Goal: Obtain resource: Obtain resource

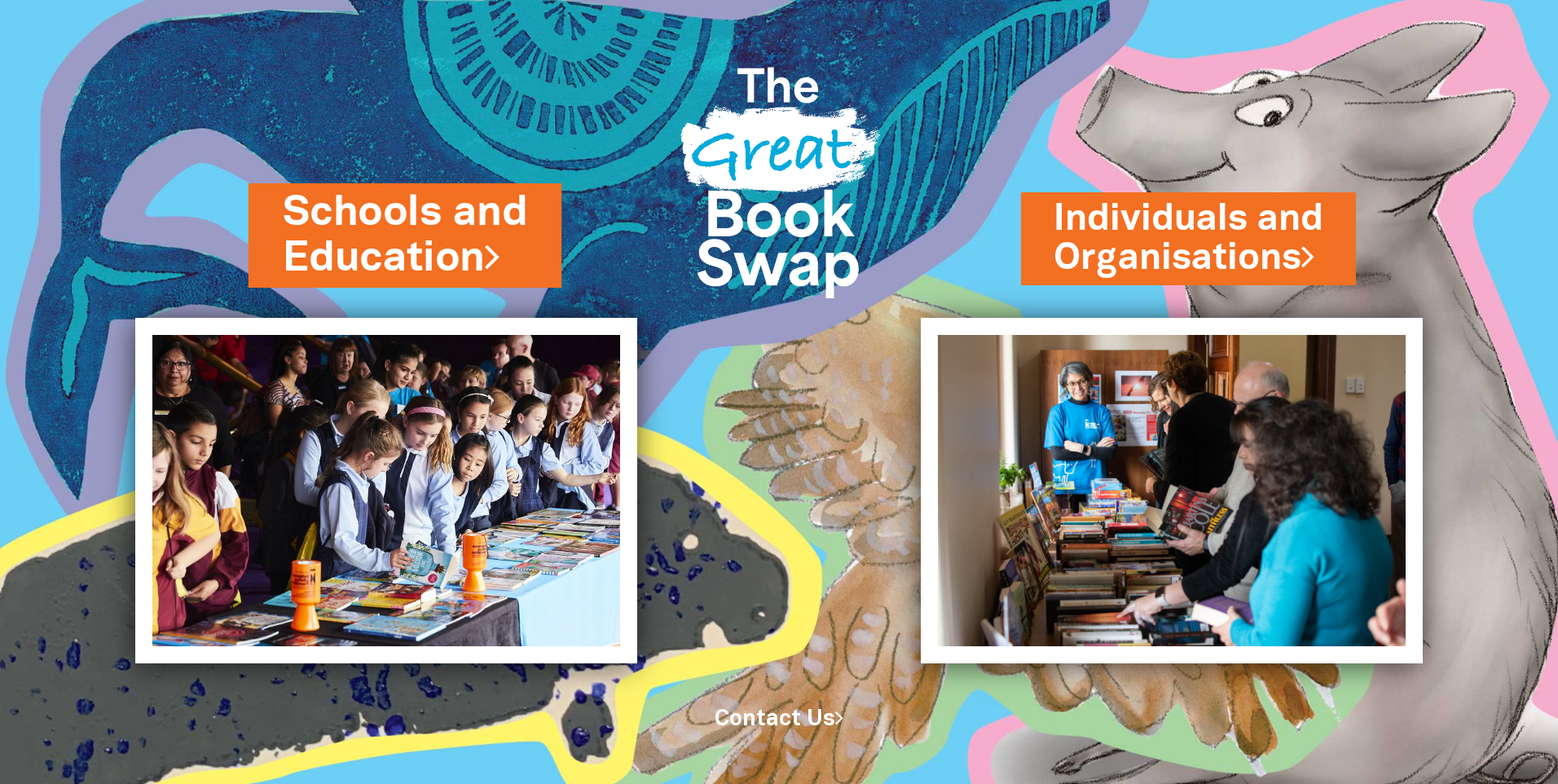
click at [435, 250] on link "Schools and Education" at bounding box center [405, 235] width 244 height 103
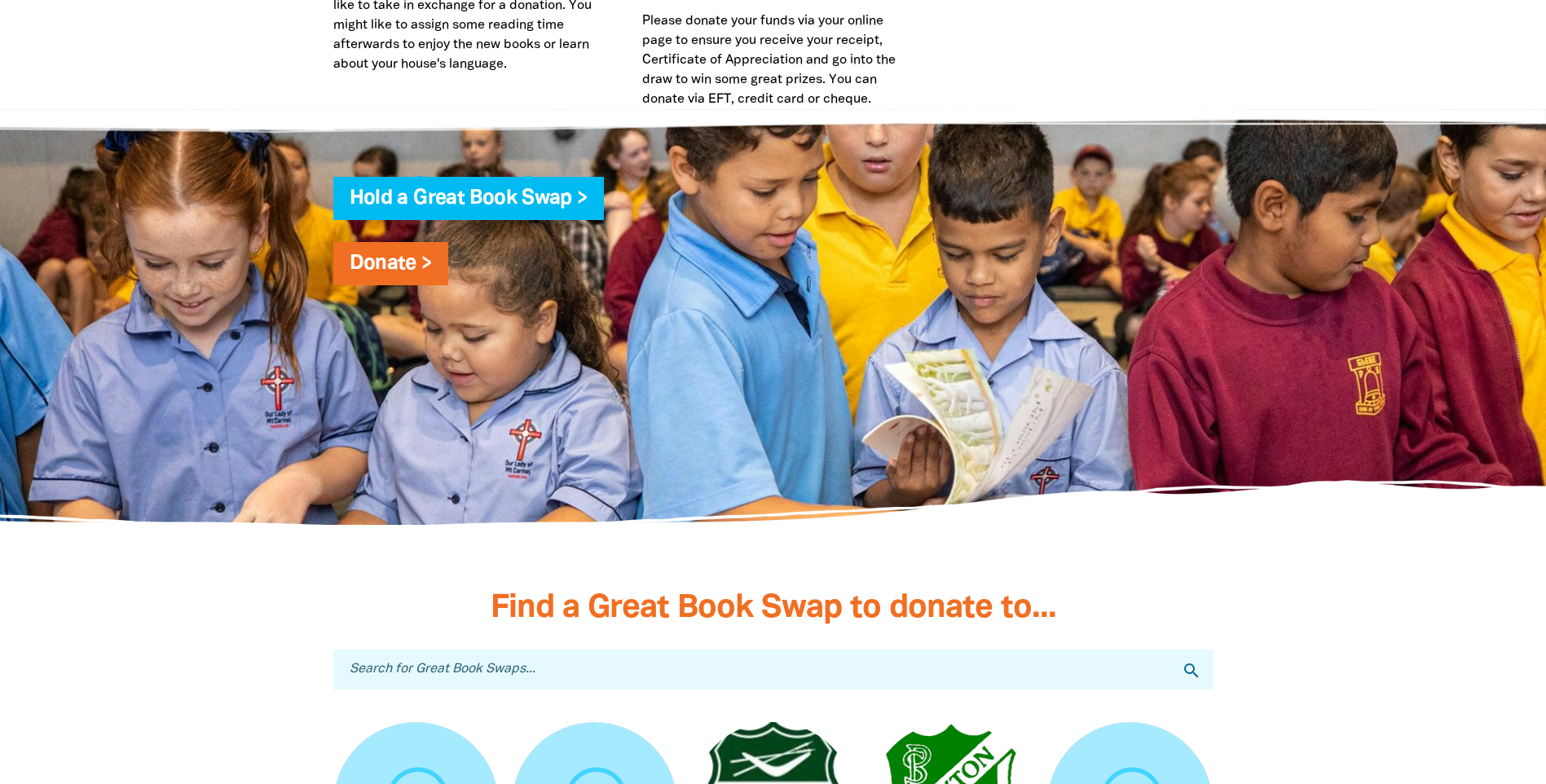
scroll to position [4399, 0]
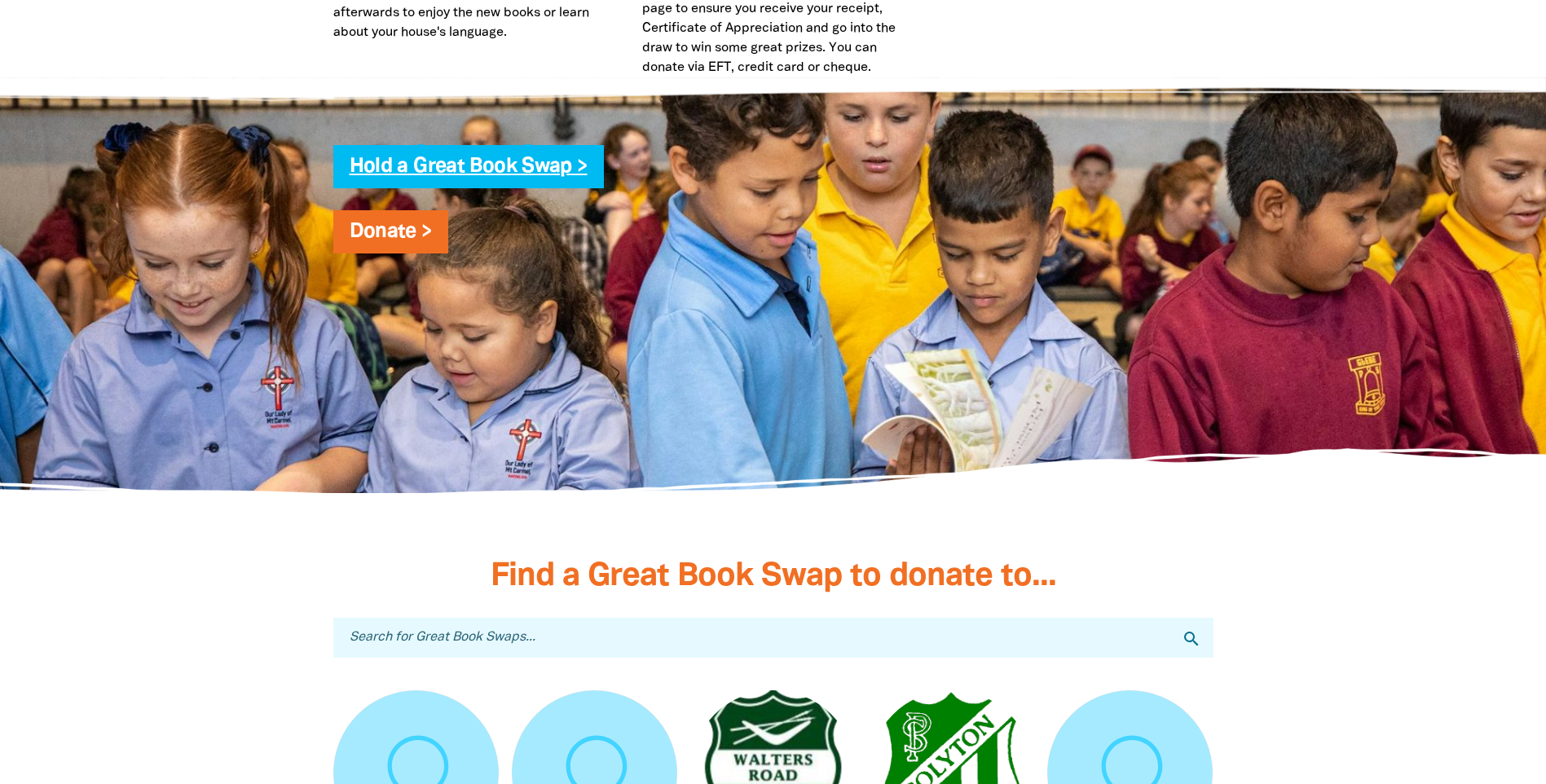
click at [574, 160] on link "Hold a Great Book Swap >" at bounding box center [469, 166] width 238 height 19
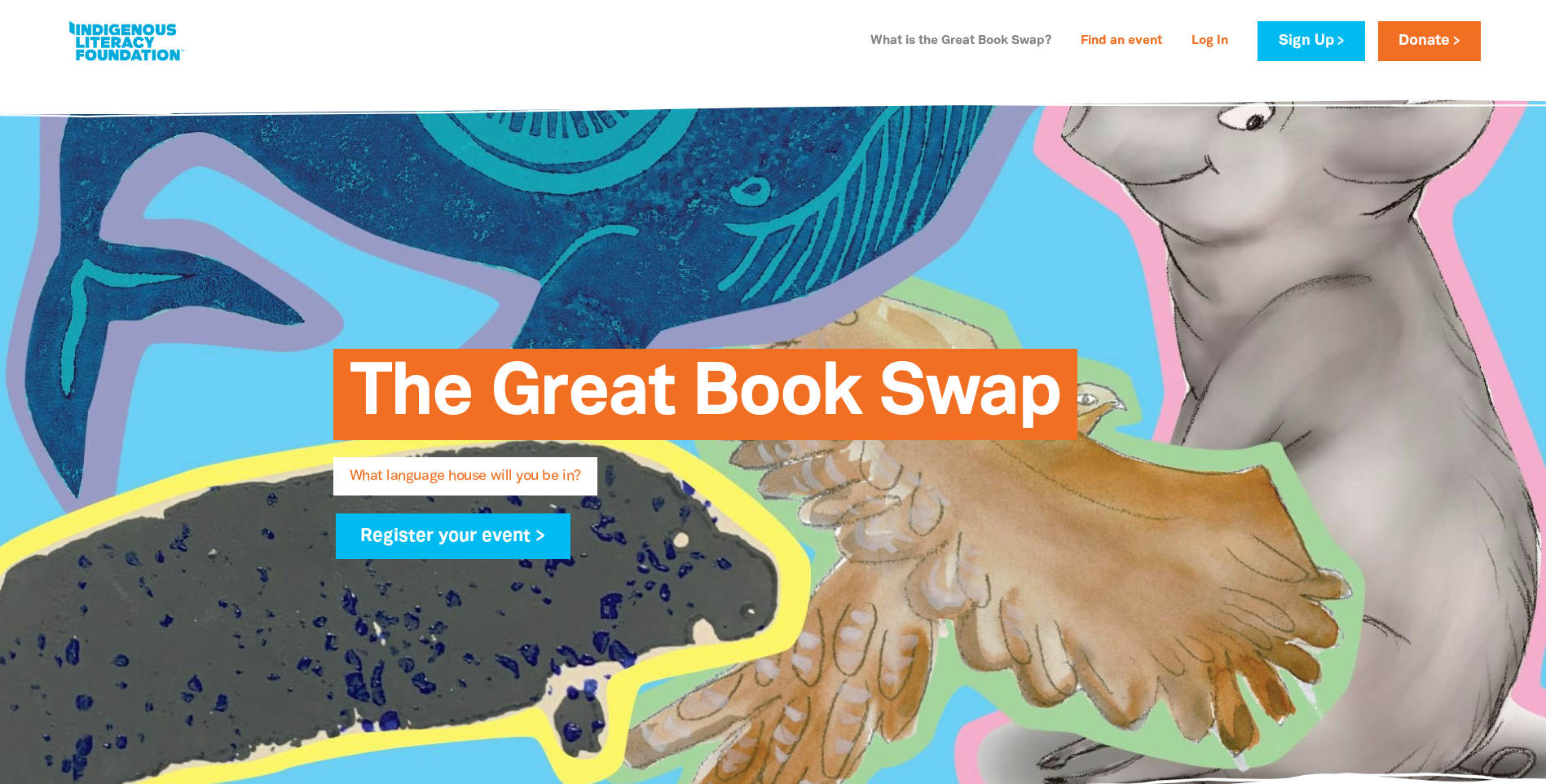
click at [1037, 43] on link "What is the Great Book Swap?" at bounding box center [961, 42] width 201 height 26
click at [1221, 49] on link "Log In" at bounding box center [1209, 42] width 56 height 26
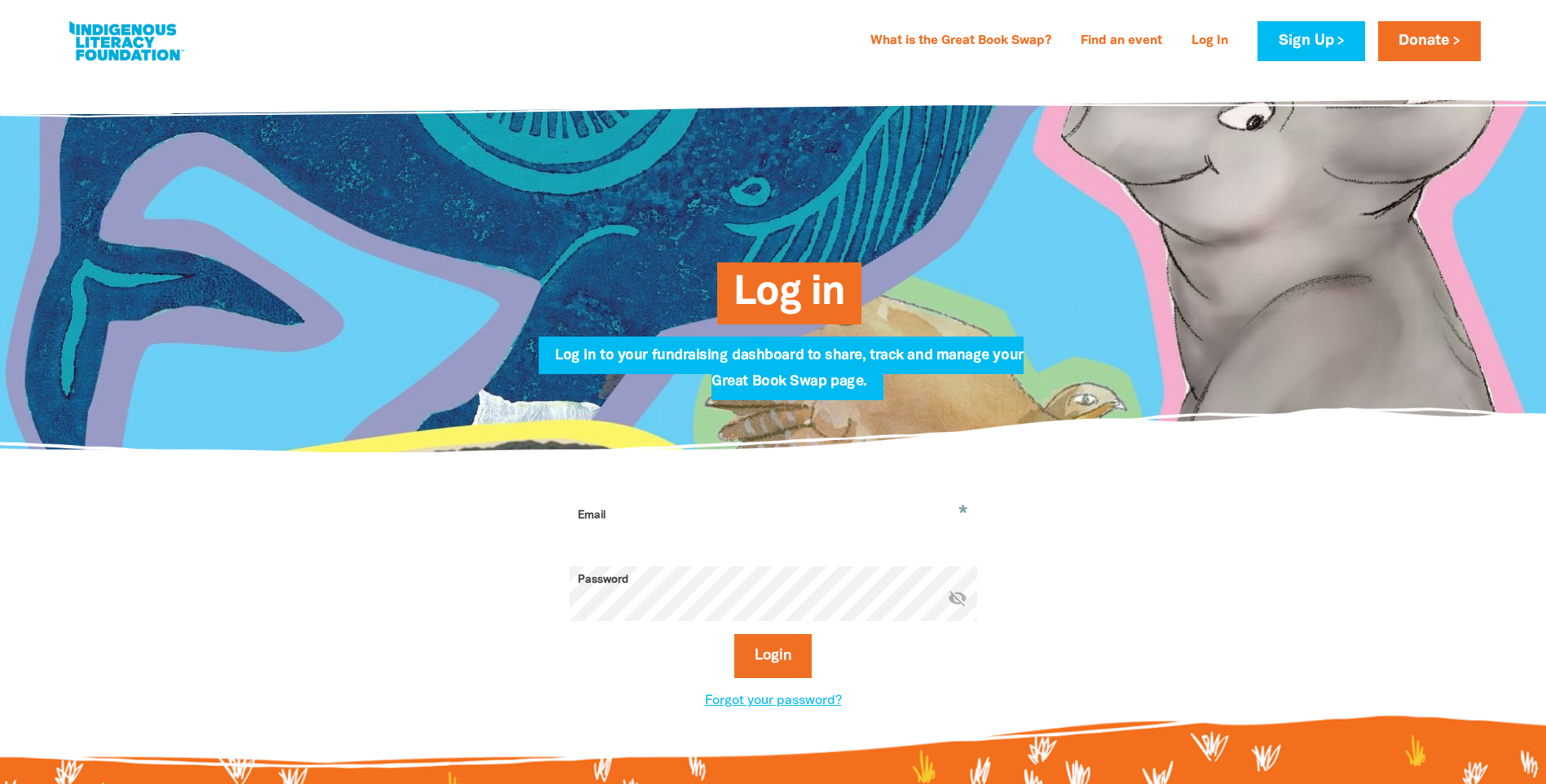
scroll to position [81, 0]
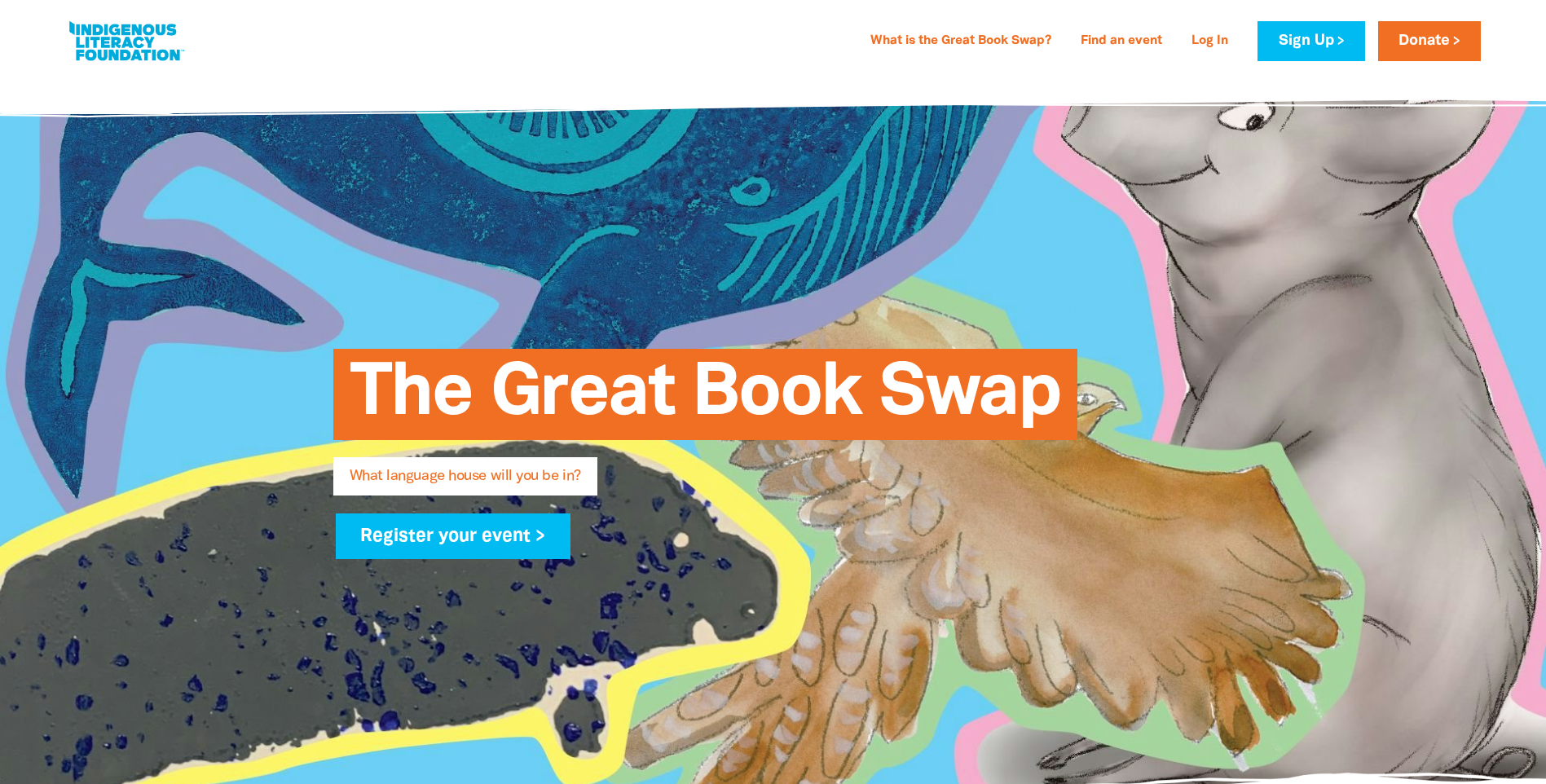
scroll to position [4399, 0]
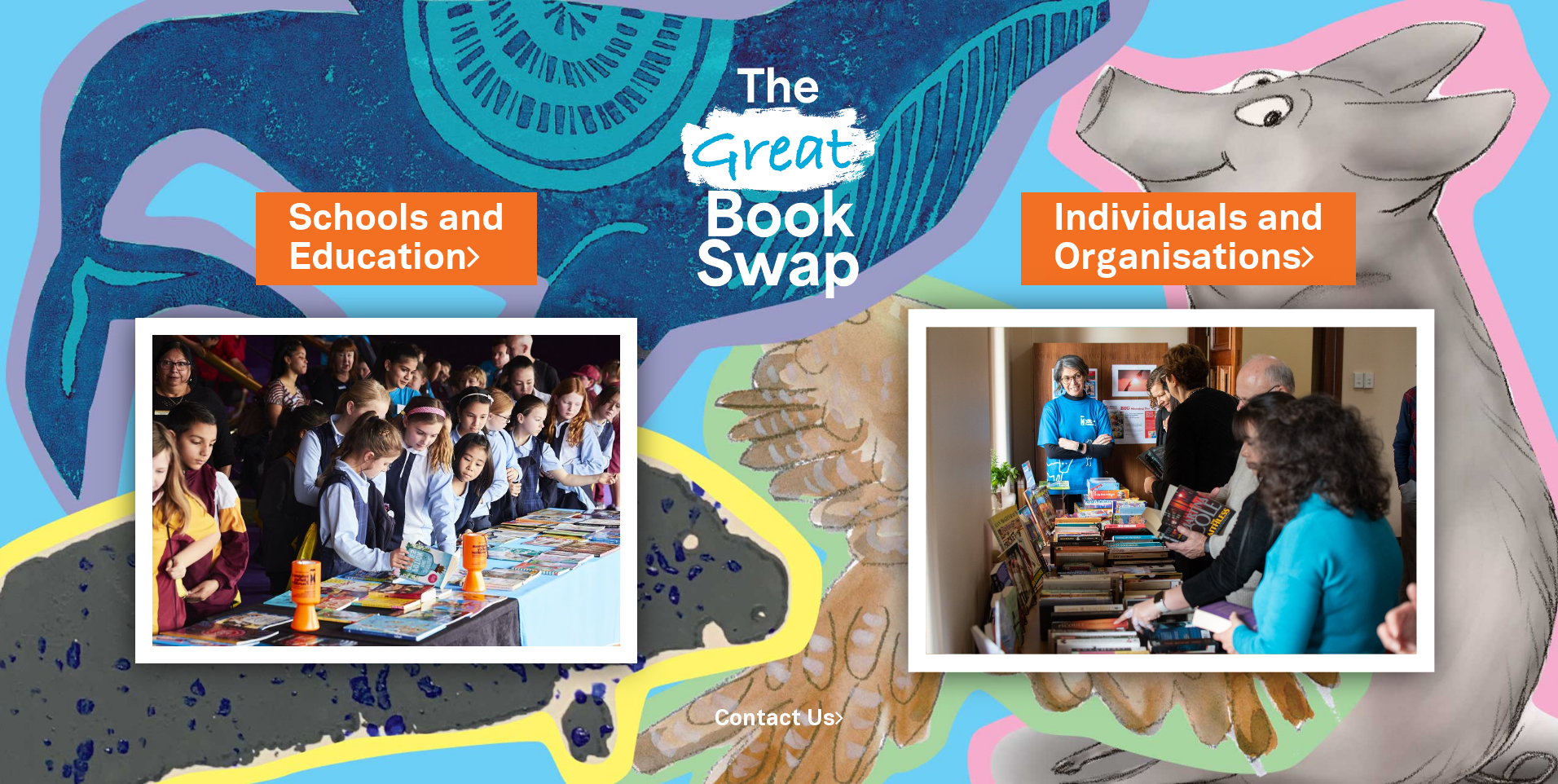
click at [1170, 336] on img at bounding box center [1172, 489] width 527 height 362
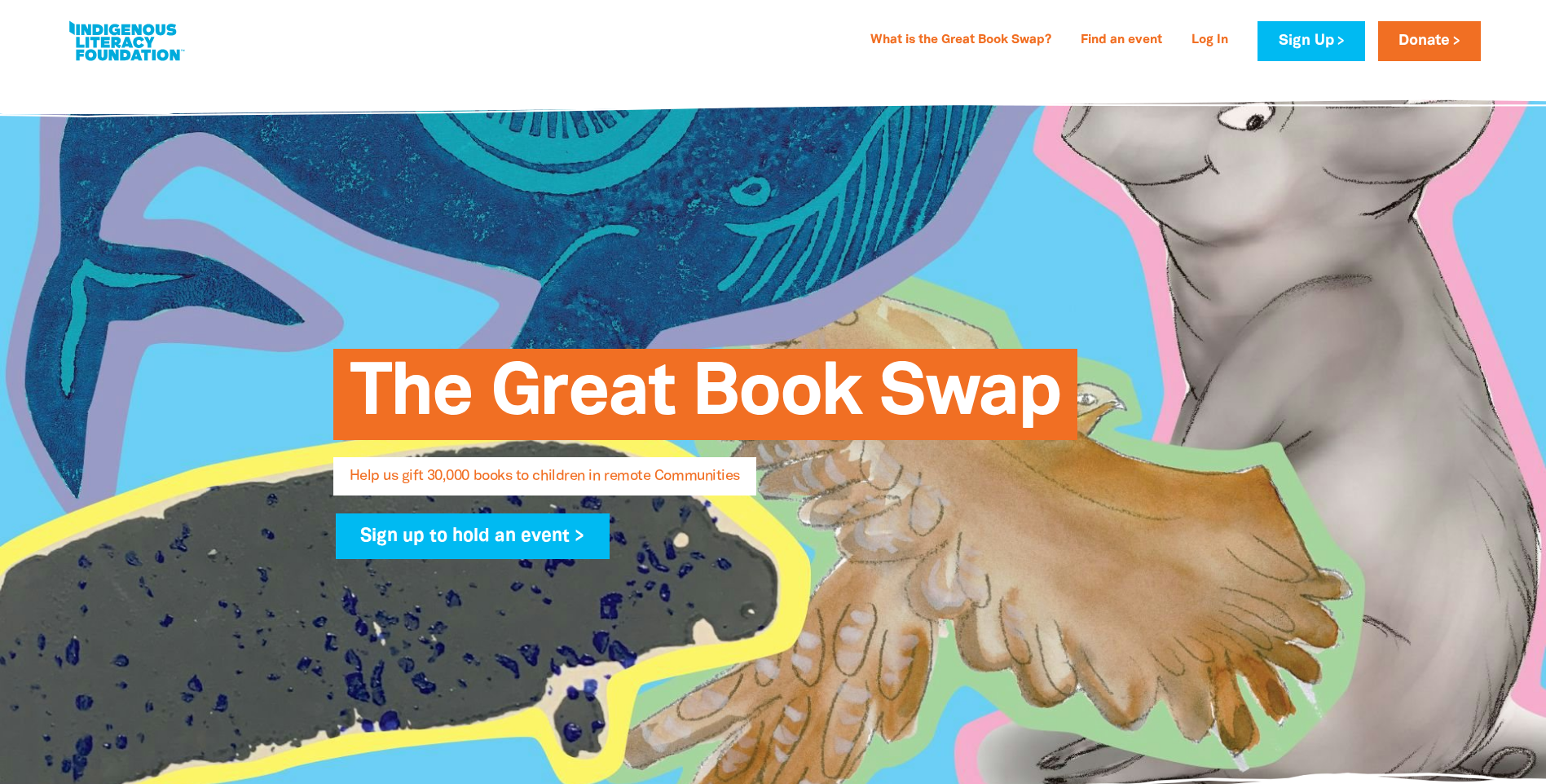
select select "AU"
type input "Myli"
type input "My Community Library"
type input "kate.lochlin@myli.org.au"
type input "2 Smith Street, LEONGATHA VIC 3953"
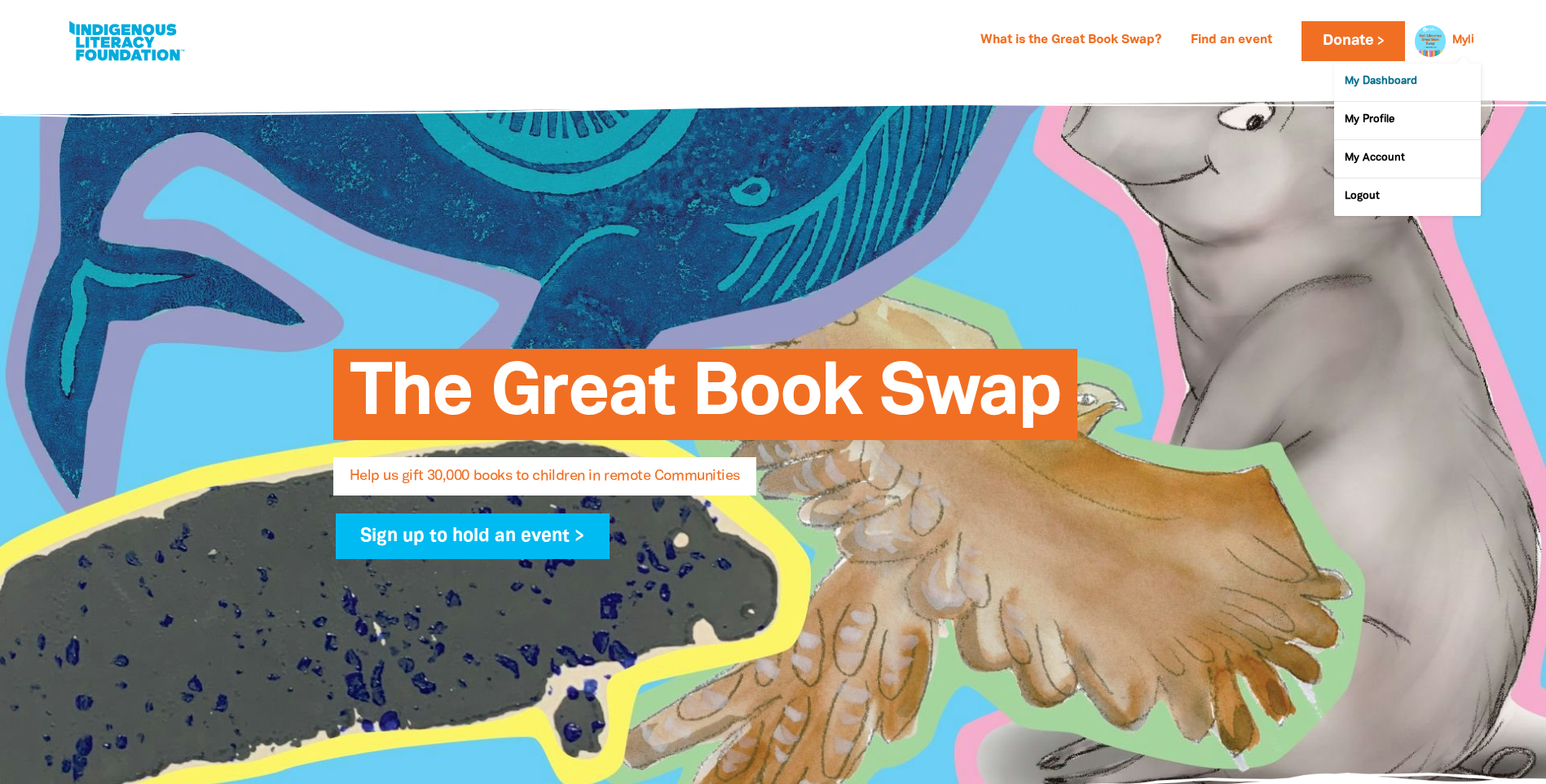
click at [1421, 74] on link "My Dashboard" at bounding box center [1407, 82] width 147 height 38
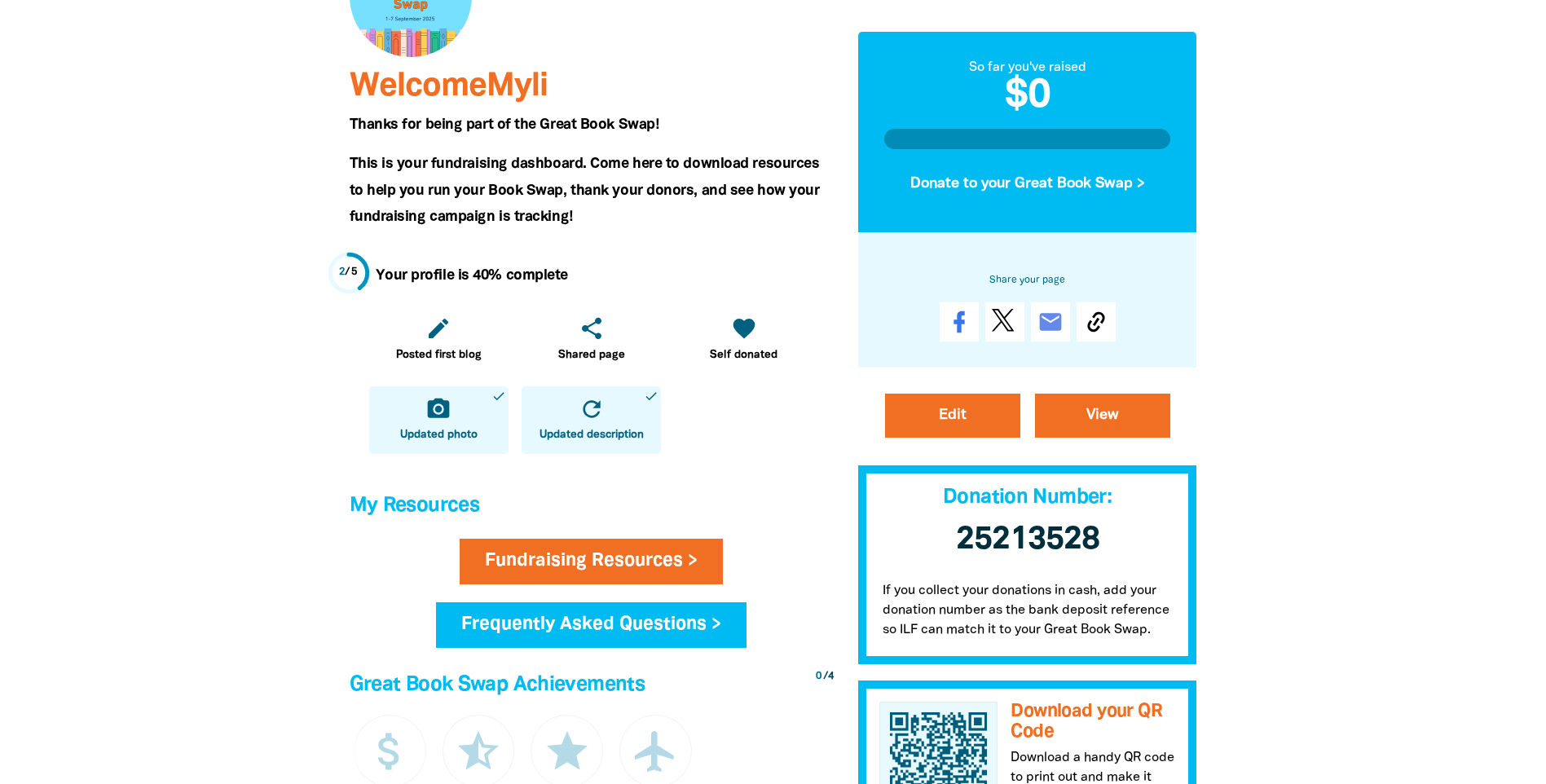
scroll to position [326, 0]
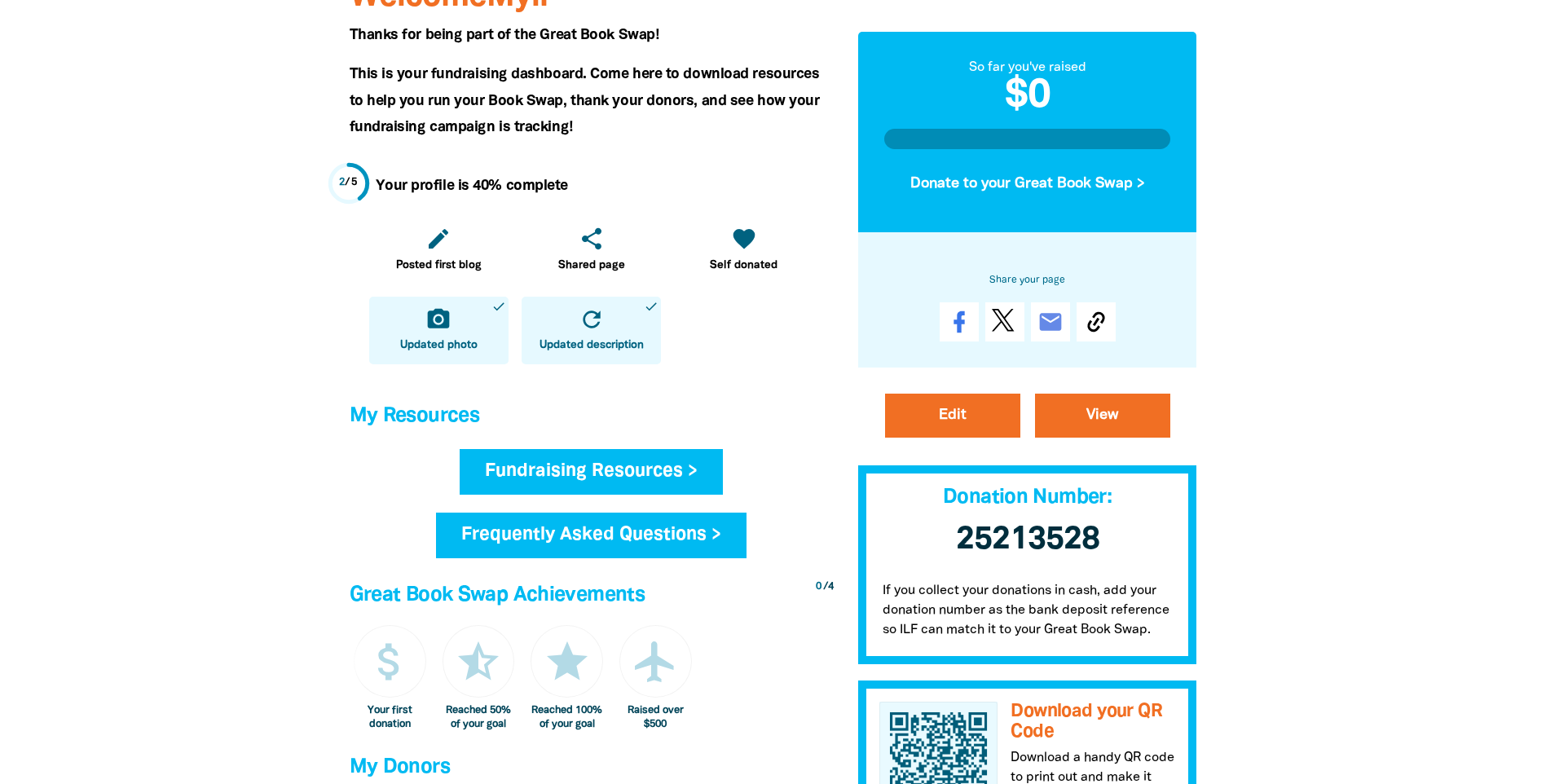
click at [695, 489] on link "Fundraising Resources >" at bounding box center [591, 472] width 263 height 45
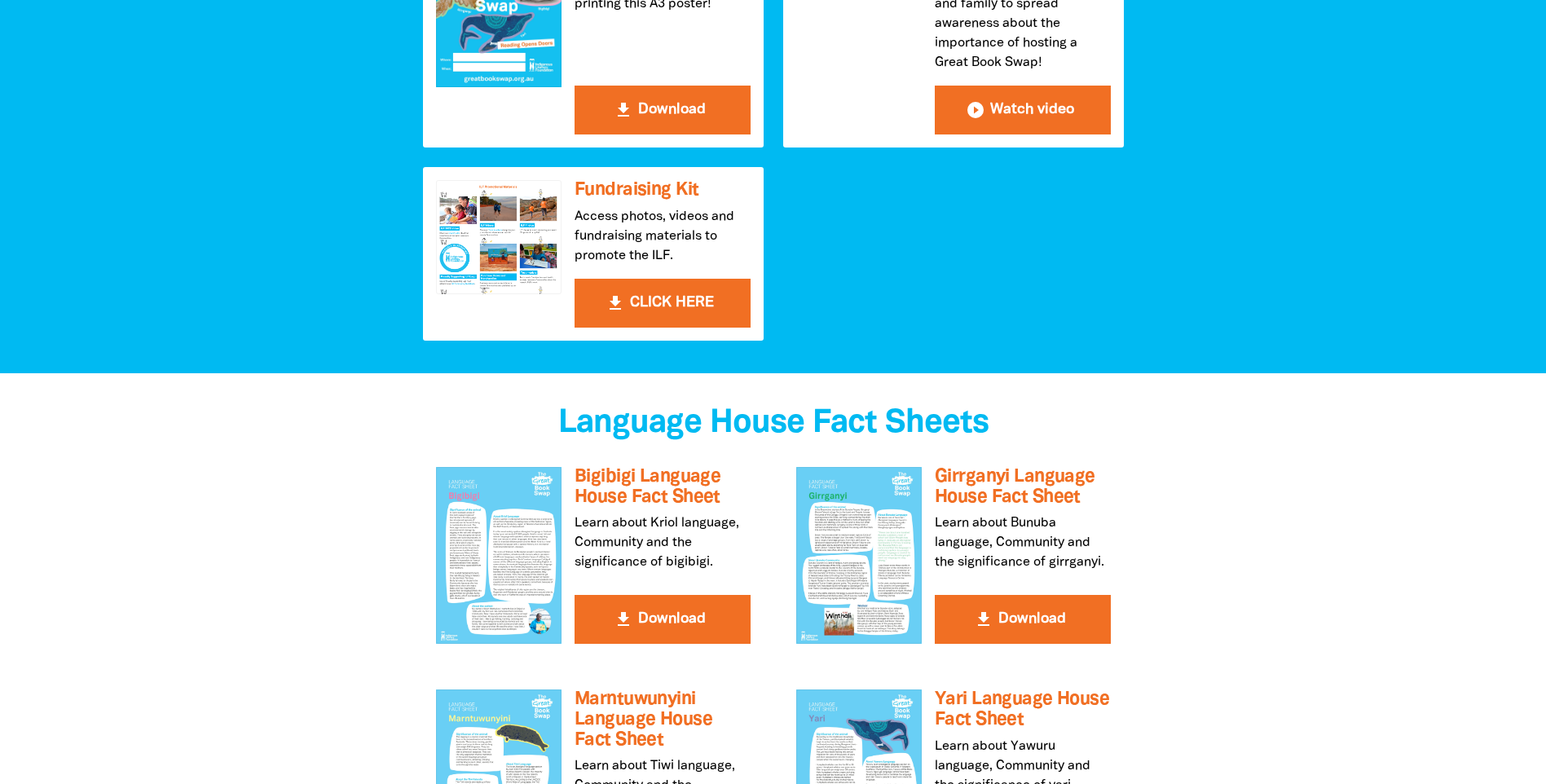
scroll to position [897, 0]
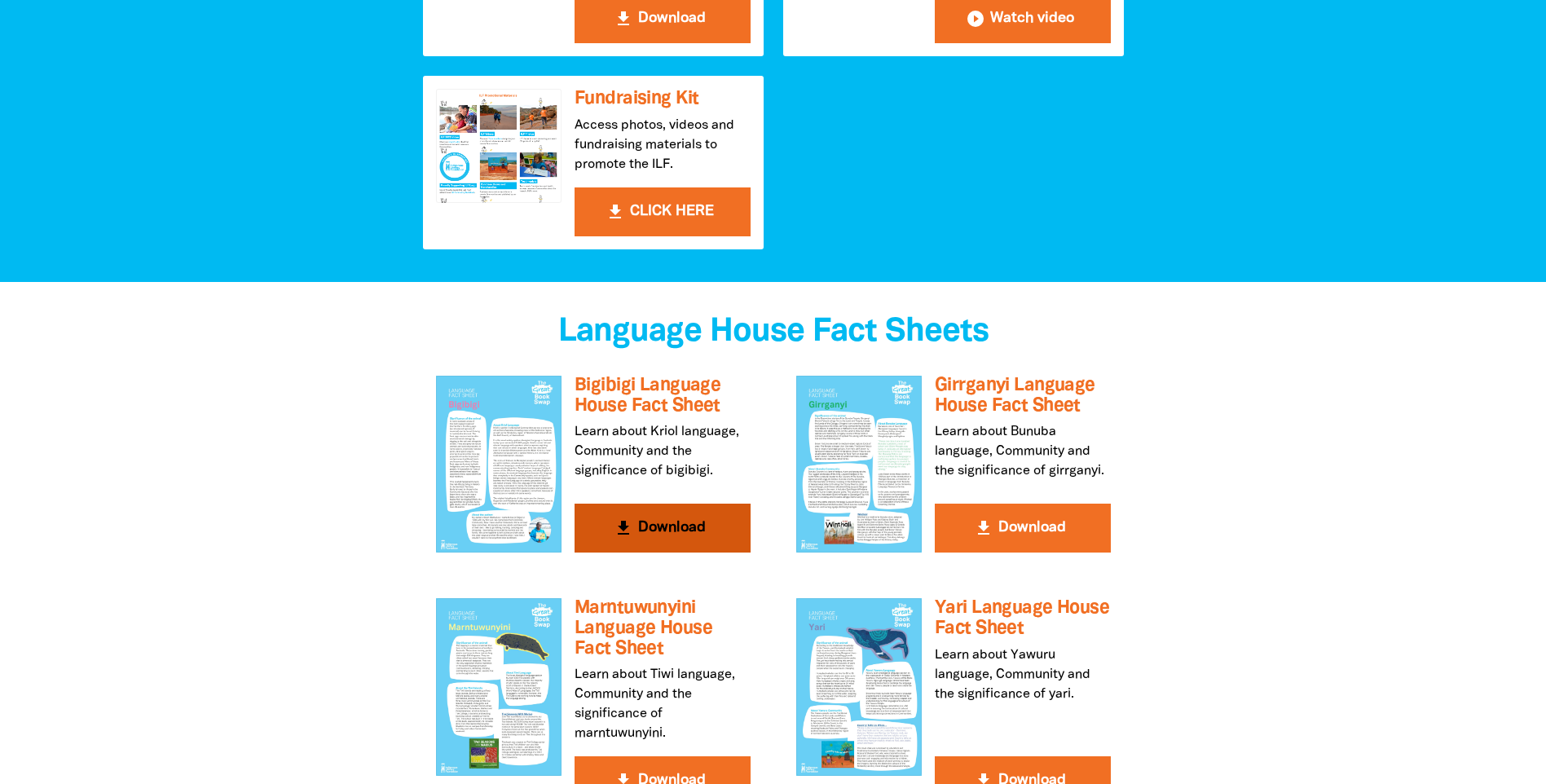
click at [520, 443] on div at bounding box center [499, 463] width 126 height 177
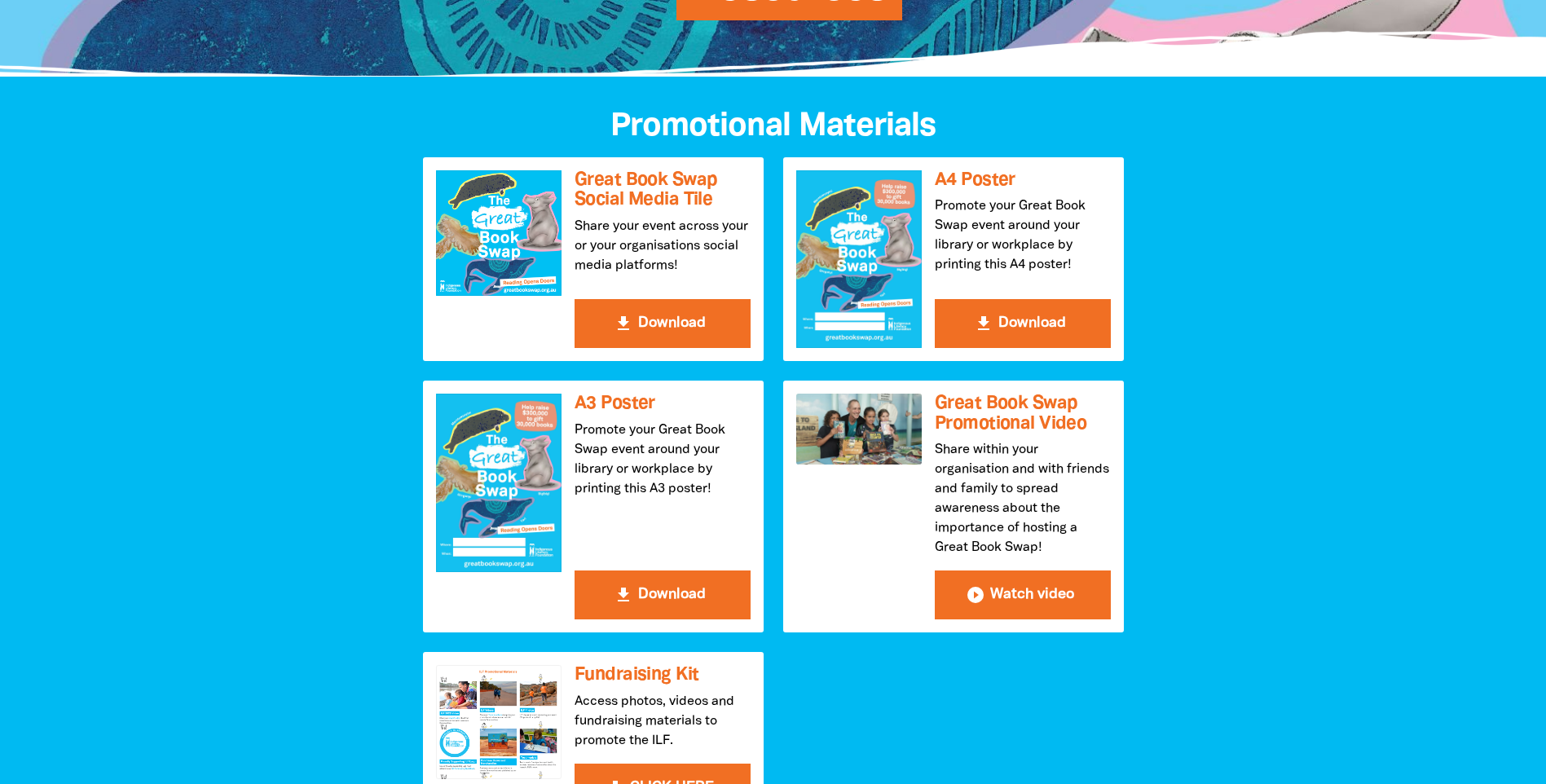
scroll to position [326, 0]
